Goal: Transaction & Acquisition: Purchase product/service

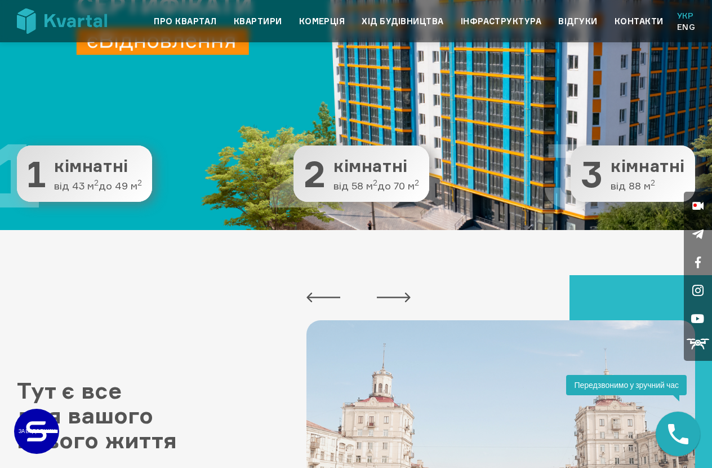
scroll to position [211, 0]
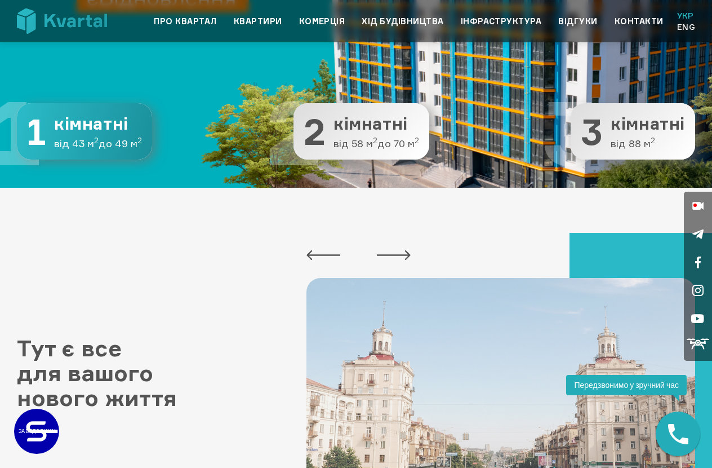
click at [119, 149] on span "від 43 м 2 до 49 м 2" at bounding box center [98, 143] width 88 height 11
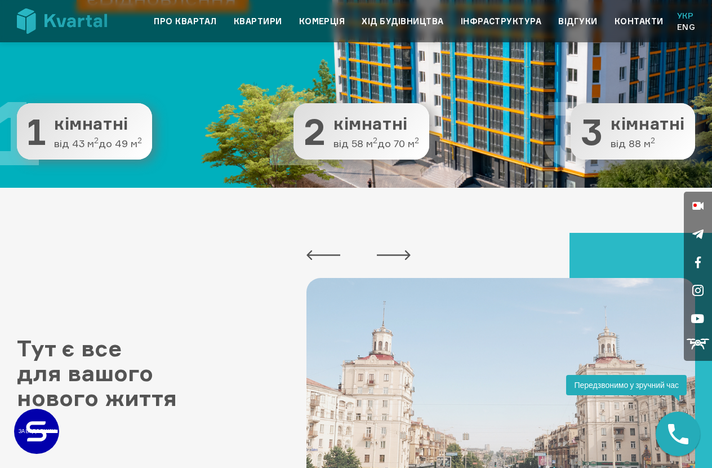
scroll to position [42, 0]
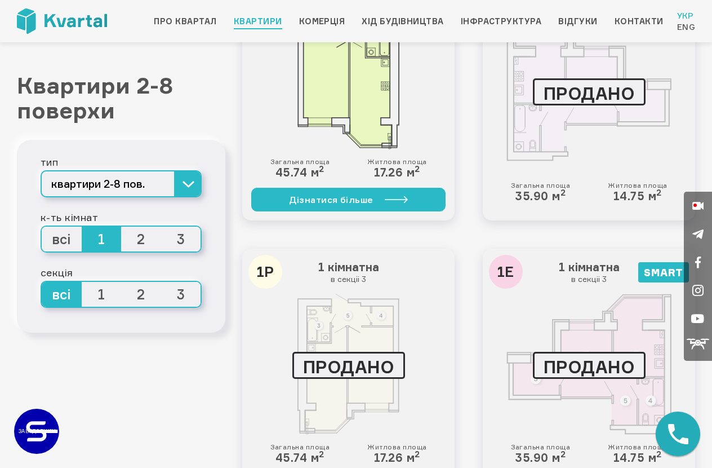
scroll to position [423, 0]
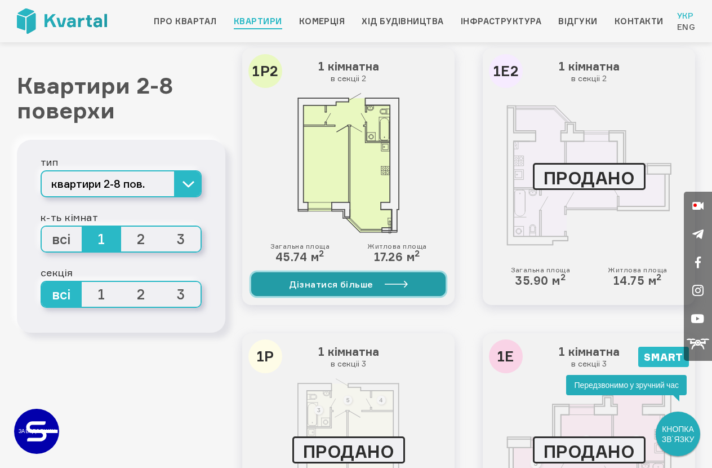
click at [380, 287] on link "Дізнатися більше" at bounding box center [348, 284] width 194 height 24
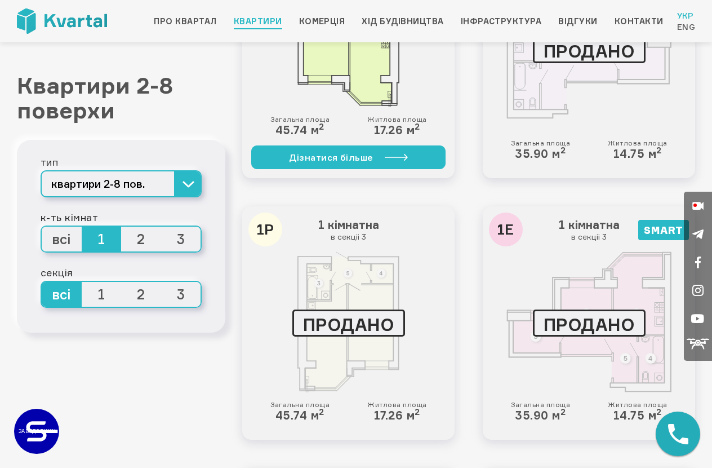
scroll to position [423, 0]
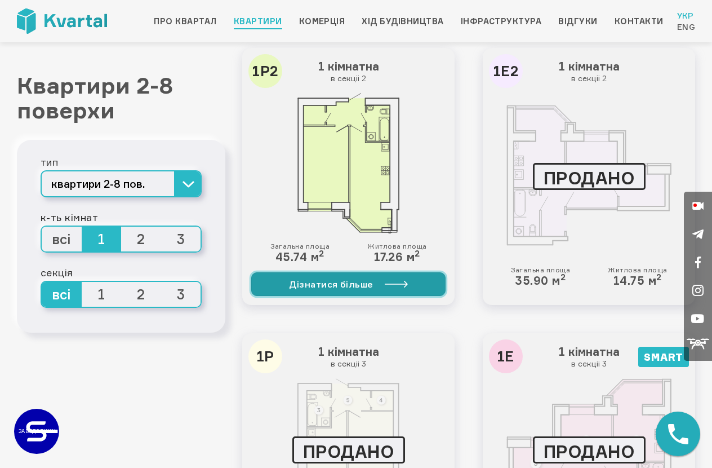
click at [394, 292] on link "Дізнатися більше" at bounding box center [348, 284] width 194 height 24
click at [414, 288] on link "Дізнатися більше" at bounding box center [348, 284] width 194 height 24
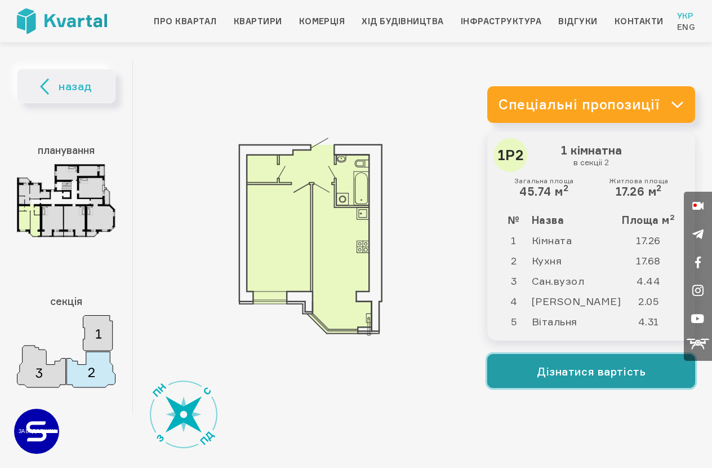
click at [647, 374] on button "Дізнатися вартість" at bounding box center [591, 371] width 208 height 34
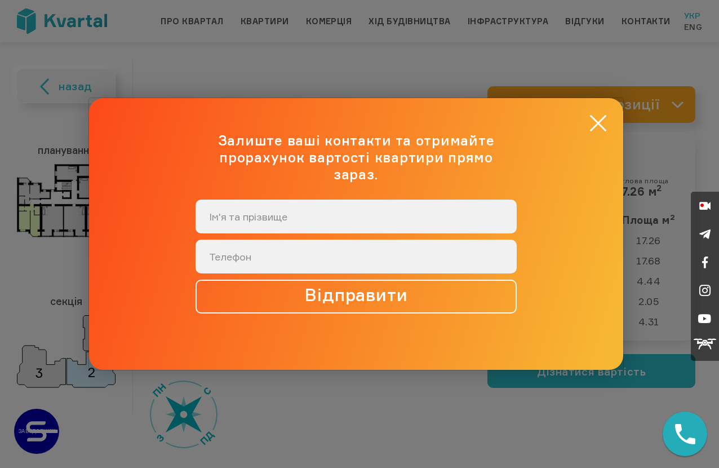
click at [610, 137] on div "× Залиште ваші контакти та отримайте прорахунок вартості квартири прямо зараз. …" at bounding box center [356, 234] width 534 height 272
click at [592, 123] on button "×" at bounding box center [598, 123] width 22 height 22
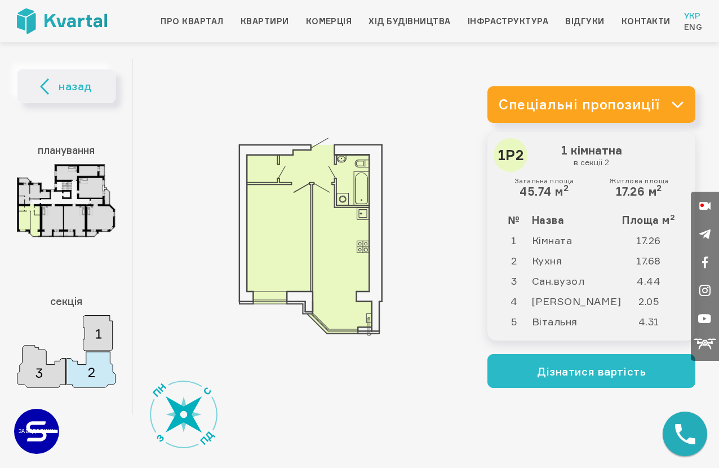
click at [600, 99] on link "Спеціальні пропозиції" at bounding box center [591, 104] width 208 height 37
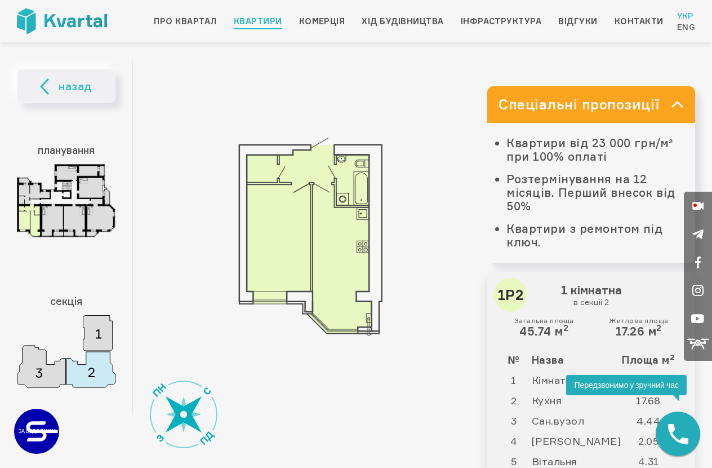
click at [267, 23] on link "Квартири" at bounding box center [258, 22] width 48 height 14
